Goal: Information Seeking & Learning: Learn about a topic

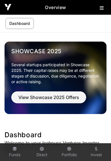
click at [15, 151] on link "Funds" at bounding box center [14, 152] width 23 height 15
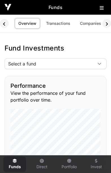
click at [97, 67] on div at bounding box center [100, 64] width 14 height 10
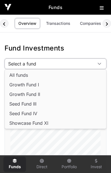
click at [37, 116] on span "Seed Fund IV" at bounding box center [23, 113] width 28 height 5
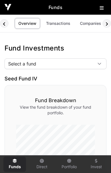
click at [92, 63] on span "Select a fund" at bounding box center [49, 64] width 88 height 10
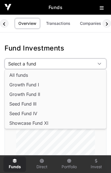
click at [30, 114] on span "Seed Fund IV" at bounding box center [23, 113] width 28 height 5
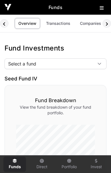
click at [61, 24] on link "Transactions" at bounding box center [58, 23] width 32 height 11
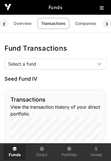
click at [85, 21] on link "Companies" at bounding box center [86, 23] width 29 height 11
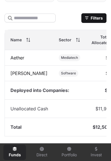
scroll to position [252, 0]
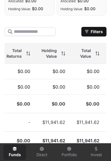
scroll to position [0, 123]
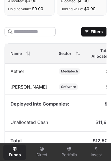
scroll to position [0, 0]
click at [20, 74] on link "Aether" at bounding box center [17, 71] width 14 height 6
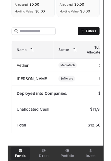
scroll to position [0, 39]
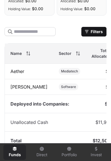
click at [17, 90] on link "[PERSON_NAME]" at bounding box center [28, 87] width 37 height 6
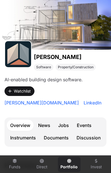
scroll to position [17, 0]
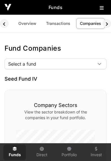
click at [32, 24] on link "Overview" at bounding box center [27, 23] width 25 height 11
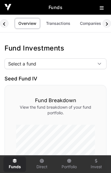
click at [86, 26] on link "Companies" at bounding box center [90, 23] width 29 height 11
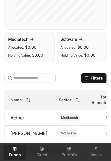
scroll to position [192, 0]
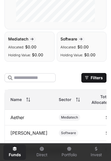
click at [18, 120] on link "Aether" at bounding box center [17, 118] width 14 height 6
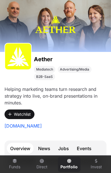
scroll to position [37, 0]
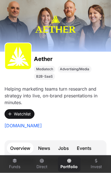
click at [85, 151] on link "Events" at bounding box center [85, 148] width 22 height 11
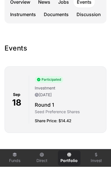
scroll to position [177, 0]
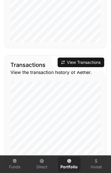
click at [87, 64] on button "View Transactions" at bounding box center [81, 63] width 47 height 10
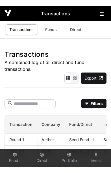
scroll to position [0, 0]
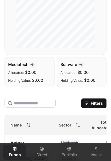
scroll to position [172, 0]
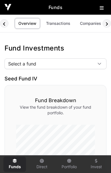
click at [7, 7] on img at bounding box center [8, 7] width 7 height 7
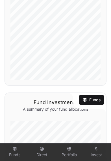
scroll to position [218, 0]
